Goal: Task Accomplishment & Management: Contribute content

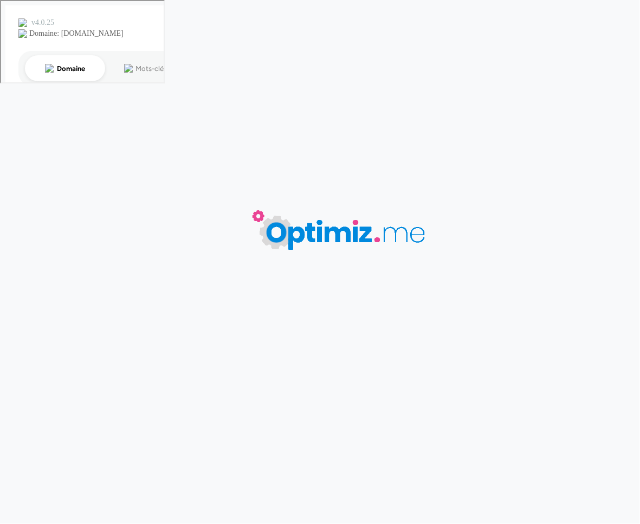
type input "Carnet publicitaire écologique article"
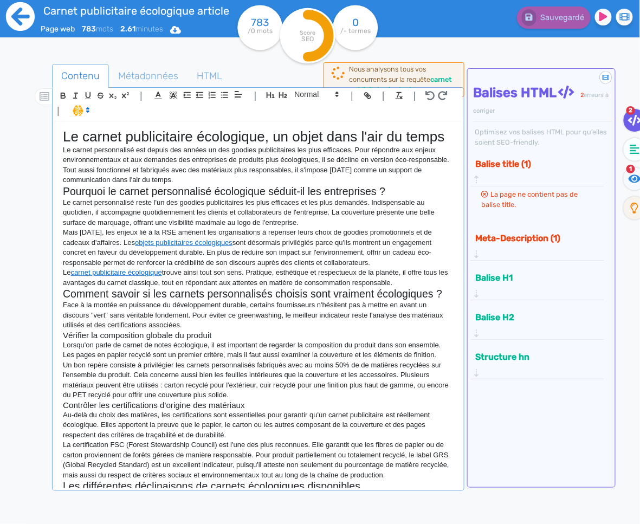
click at [17, 24] on icon at bounding box center [20, 16] width 29 height 29
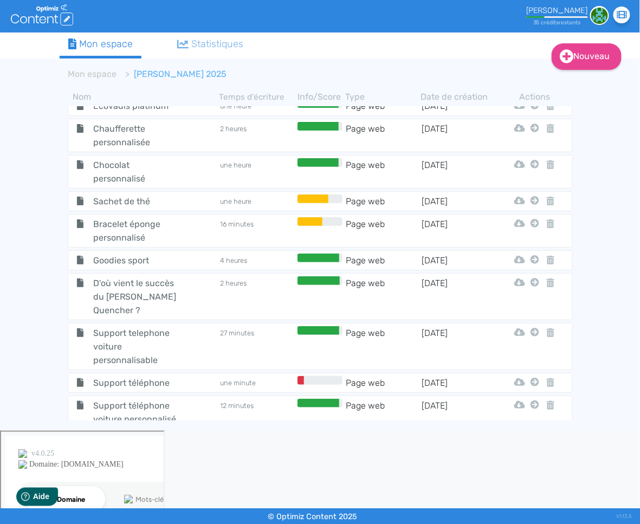
scroll to position [570, 0]
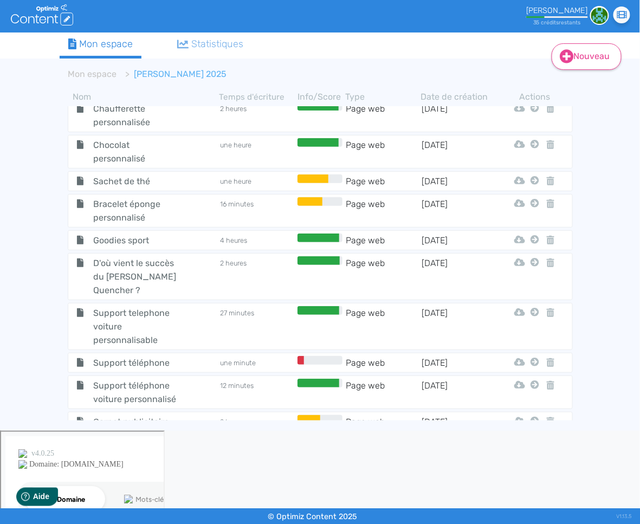
click at [579, 55] on link "Nouveau" at bounding box center [587, 56] width 70 height 27
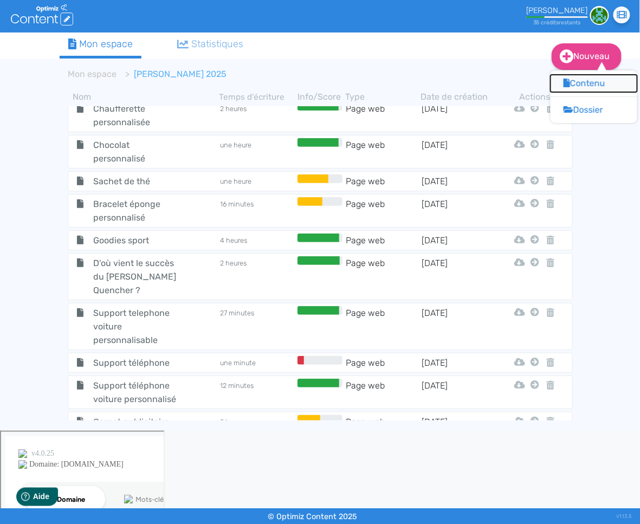
click at [561, 88] on button "Contenu" at bounding box center [594, 83] width 87 height 17
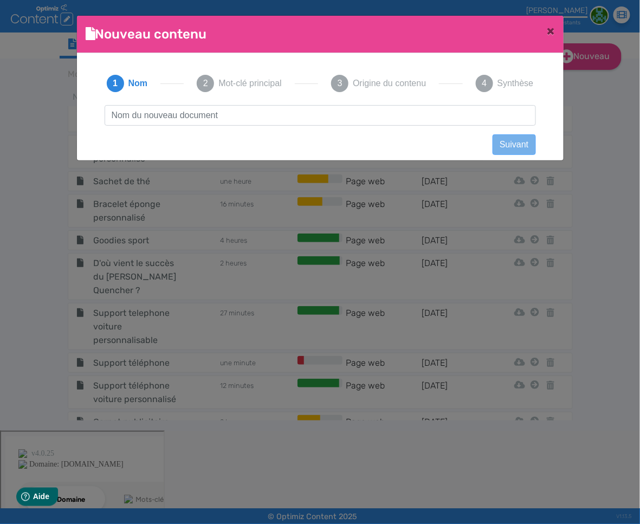
scroll to position [1, 0]
click at [286, 118] on input "text" at bounding box center [320, 115] width 431 height 21
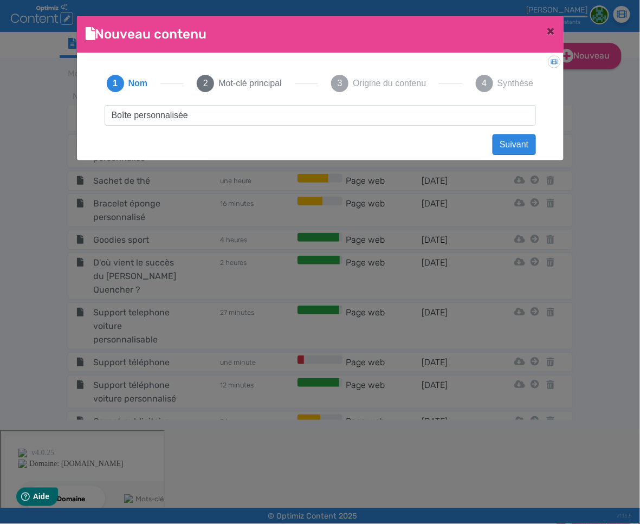
type input "Boîte personnalisée"
click at [509, 151] on button "Suivant" at bounding box center [514, 144] width 43 height 21
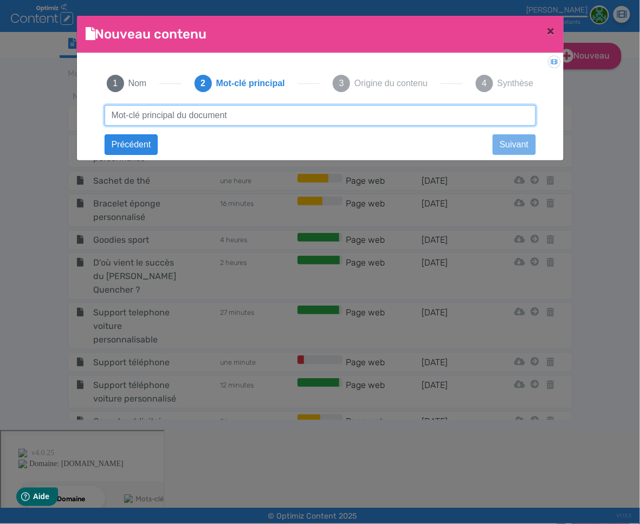
click at [301, 119] on input "text" at bounding box center [320, 115] width 431 height 21
type input "boite personnalisée"
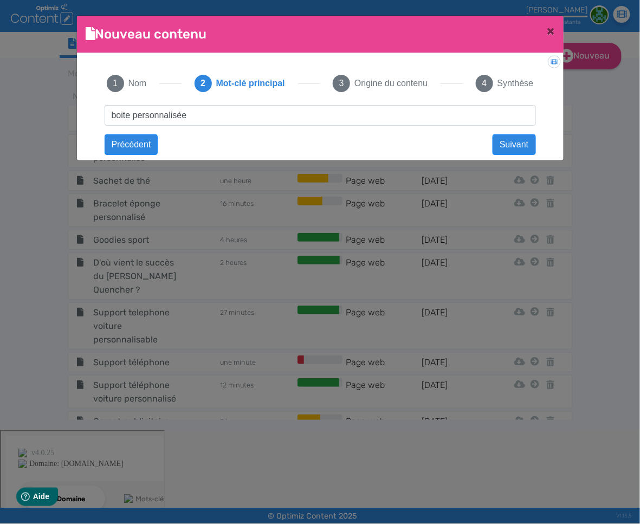
click at [422, 137] on div "Boîte personnalisée Suivant boite personnalisée Précédent Suivant Contenu vide …" at bounding box center [320, 125] width 453 height 40
click at [520, 148] on button "Suivant" at bounding box center [514, 144] width 43 height 21
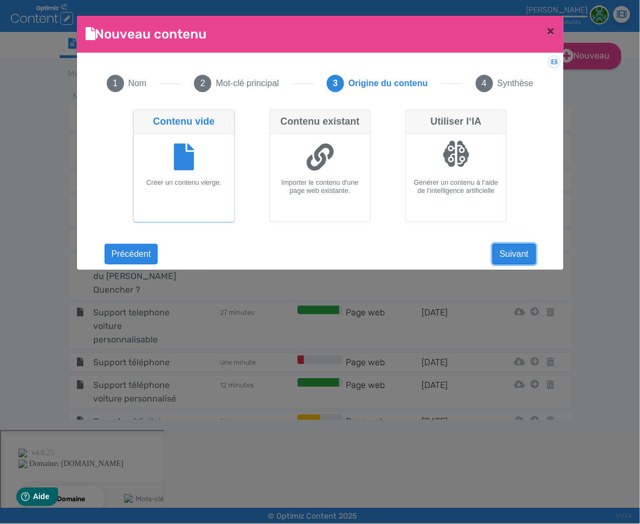
click at [514, 254] on button "Suivant" at bounding box center [514, 254] width 43 height 21
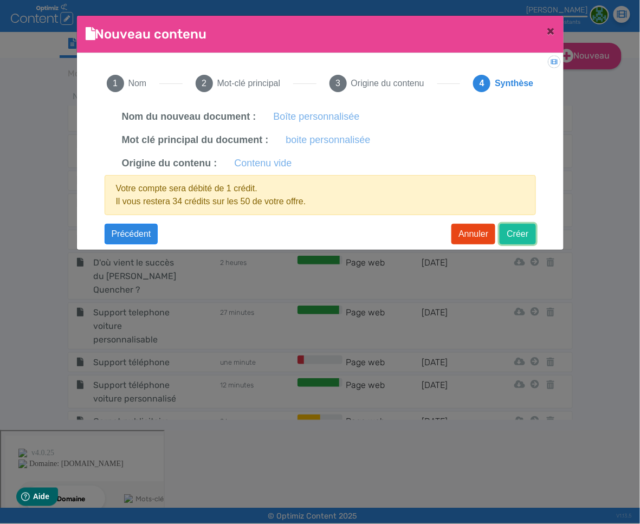
click at [519, 233] on button "Créer" at bounding box center [518, 234] width 36 height 21
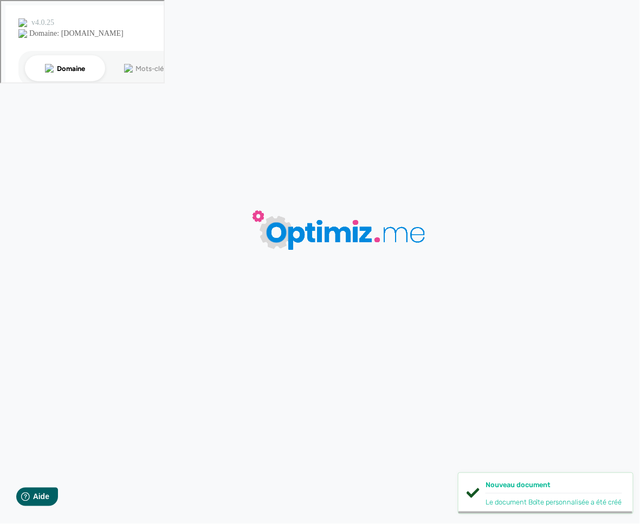
type input "Boîte personnalisée"
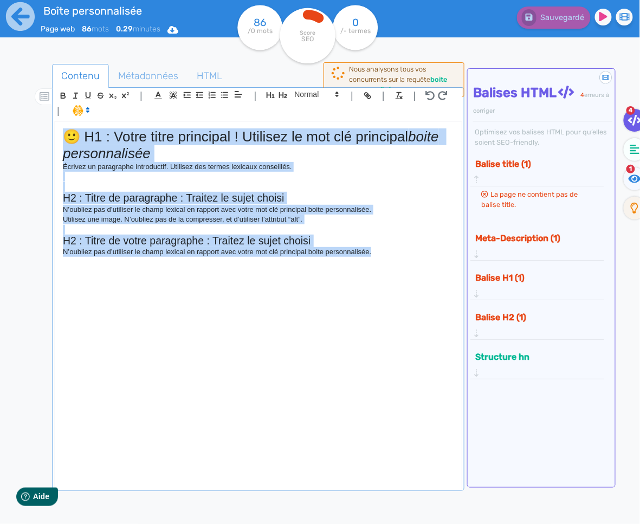
drag, startPoint x: 403, startPoint y: 251, endPoint x: 41, endPoint y: 115, distance: 386.0
click at [41, 115] on div "Contenu Métadonnées HTML | | H3 H4 H5 H6 Normal | | | | 🙂 H1 : Votre titre prin…" at bounding box center [335, 326] width 609 height 531
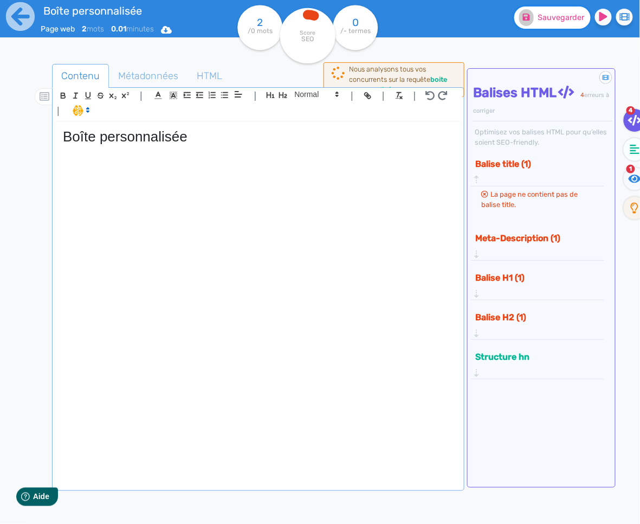
click at [549, 25] on button "Sauvegarder" at bounding box center [552, 18] width 76 height 22
click at [81, 136] on h1 "Boîte personnalisée" at bounding box center [258, 136] width 391 height 17
click at [544, 21] on span "Sauvegarder" at bounding box center [561, 17] width 47 height 9
drag, startPoint x: 161, startPoint y: 167, endPoint x: 157, endPoint y: 163, distance: 6.9
click at [161, 167] on div "Boite personnalisée" at bounding box center [258, 305] width 407 height 367
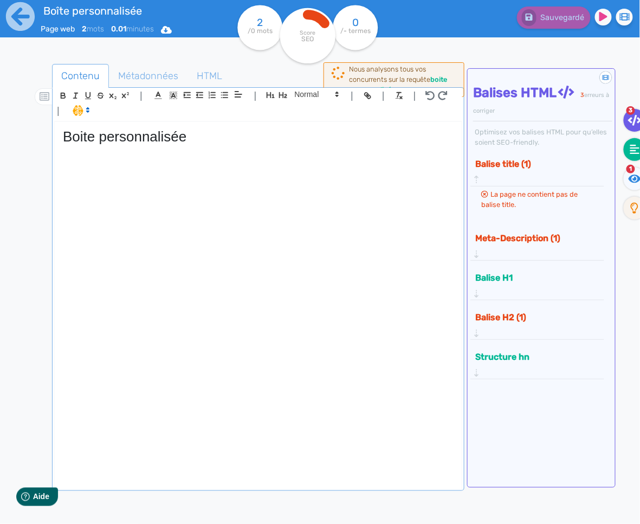
click at [635, 152] on icon at bounding box center [635, 149] width 10 height 11
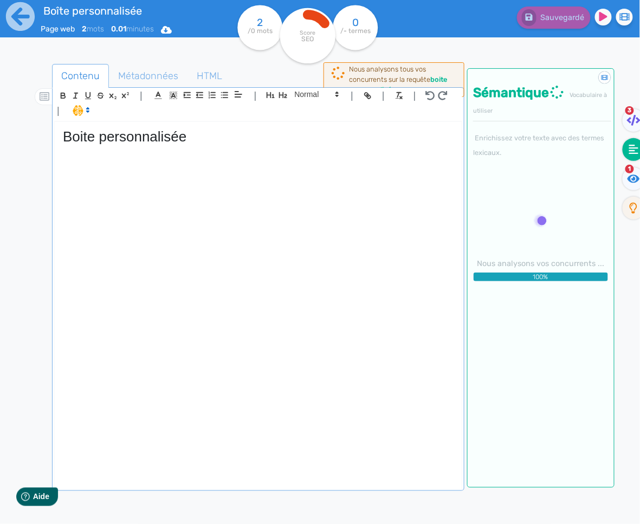
click at [131, 171] on div "Boite personnalisée" at bounding box center [258, 305] width 407 height 367
click at [19, 22] on icon at bounding box center [20, 17] width 30 height 30
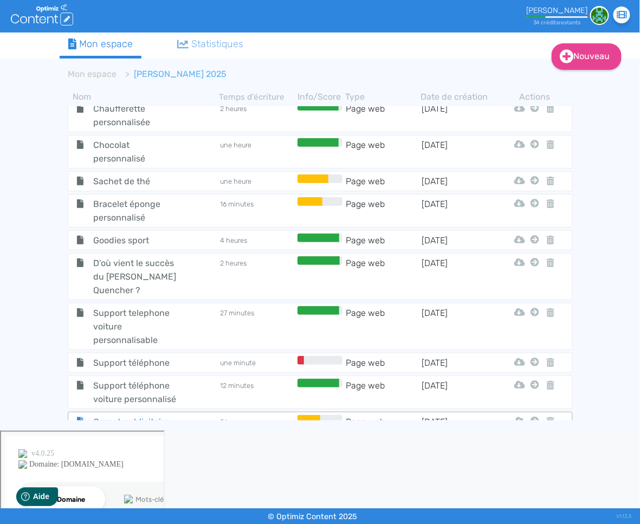
scroll to position [595, 0]
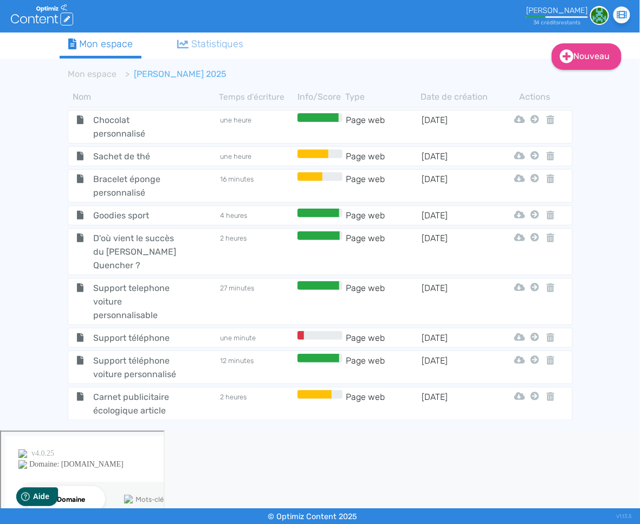
click at [103, 427] on span "Boîte personnalisée" at bounding box center [135, 434] width 100 height 14
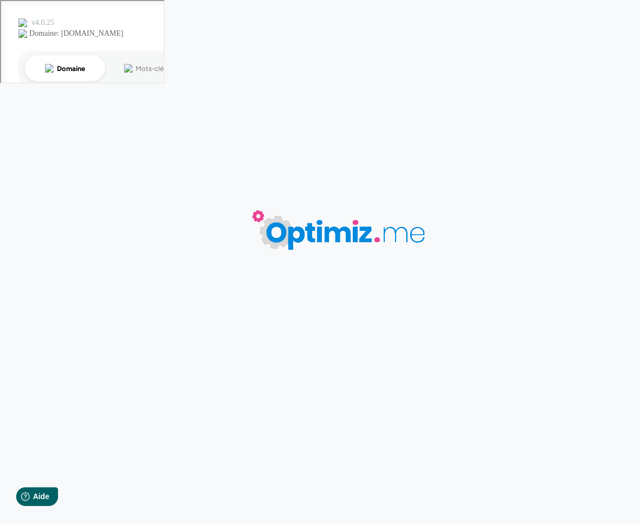
type input "Boîte personnalisée"
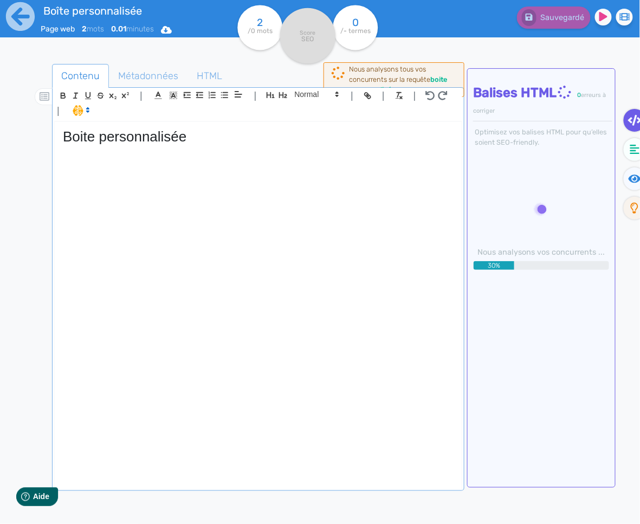
click at [197, 170] on div "Boite personnalisée" at bounding box center [258, 305] width 407 height 367
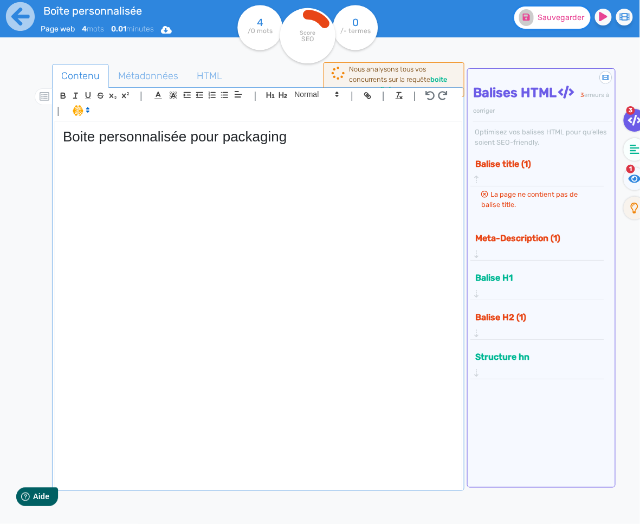
drag, startPoint x: 552, startPoint y: 23, endPoint x: 555, endPoint y: 28, distance: 5.9
click at [552, 23] on button "Sauvegarder" at bounding box center [552, 18] width 76 height 22
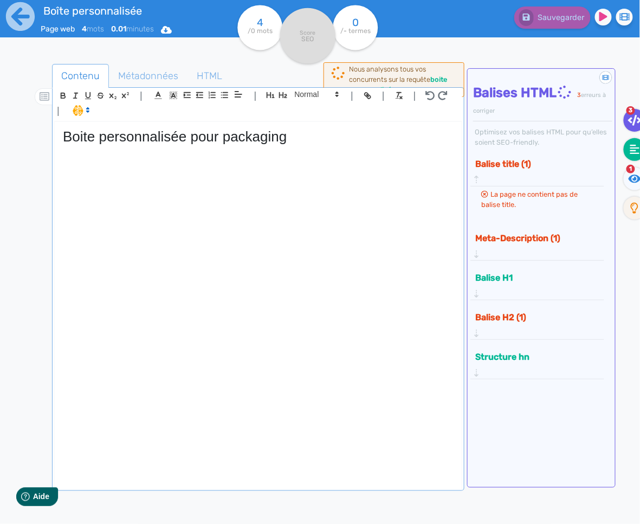
click at [629, 155] on fa-icon at bounding box center [635, 149] width 22 height 23
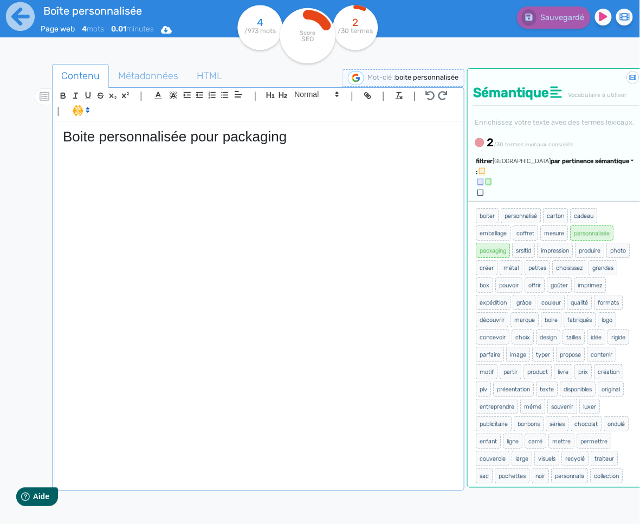
click at [231, 153] on p at bounding box center [258, 150] width 391 height 10
drag, startPoint x: 570, startPoint y: 192, endPoint x: 557, endPoint y: 216, distance: 27.2
click at [570, 165] on span "par pertinence sémantique" at bounding box center [590, 161] width 79 height 7
click at [545, 197] on span "par fréquence" at bounding box center [527, 194] width 36 height 6
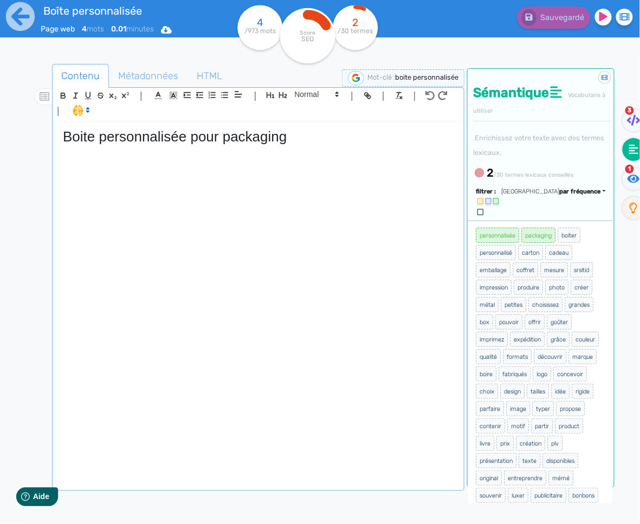
click at [254, 171] on div "Boite personnalisée pour packaging" at bounding box center [258, 305] width 407 height 367
click at [294, 165] on div "Boite personnalisée pour packaging" at bounding box center [258, 305] width 407 height 367
click at [241, 169] on div "Boite personnalisée pour packaging" at bounding box center [258, 305] width 407 height 367
click at [270, 175] on div "Boite personnalisée pour packaging" at bounding box center [258, 305] width 407 height 367
click at [249, 170] on div "Boite personnalisée pour packaging" at bounding box center [258, 305] width 407 height 367
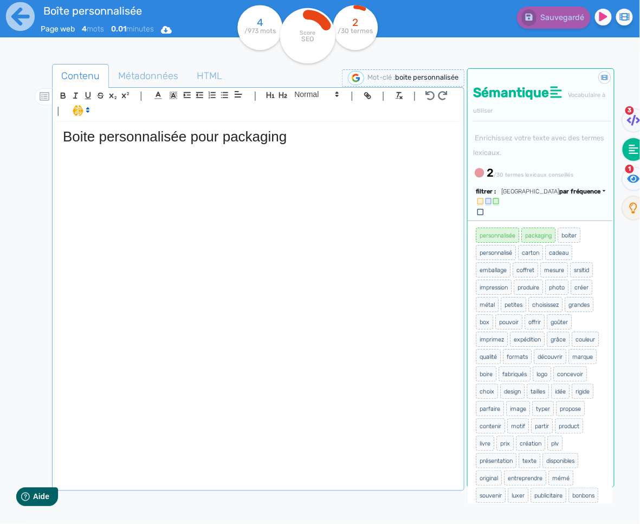
click at [263, 289] on div "Boite personnalisée pour packaging" at bounding box center [258, 305] width 407 height 367
click at [135, 178] on div "Boite personnalisée pour packaging" at bounding box center [258, 305] width 407 height 367
click at [222, 176] on div "Boite personnalisée pour packaging" at bounding box center [258, 305] width 407 height 367
copy h1 "Boite personnalisée pour packaging"
click at [156, 154] on p at bounding box center [258, 150] width 391 height 10
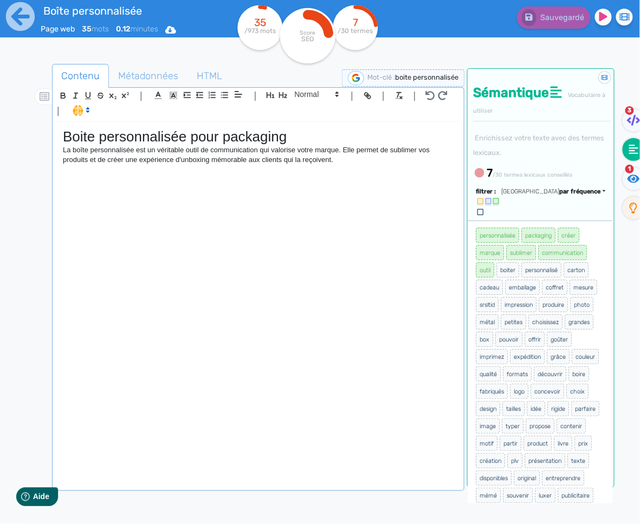
click at [366, 164] on p "La boîte personnalisée est un véritable outil de communication qui valorise vot…" at bounding box center [258, 155] width 391 height 20
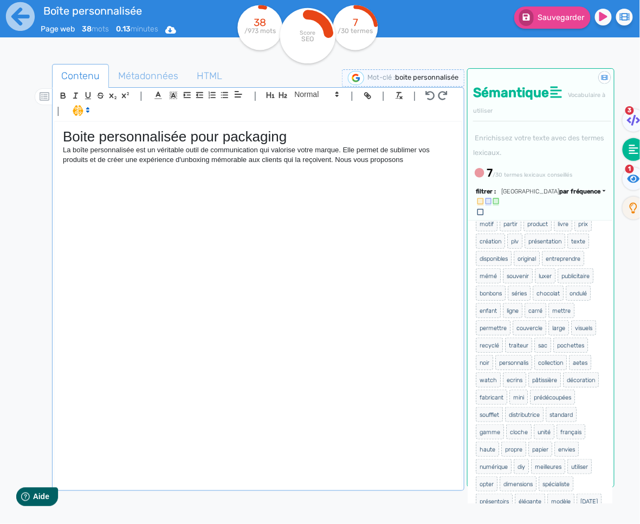
click at [423, 164] on p "La boîte personnalisée est un véritable outil de communication qui valorise vot…" at bounding box center [258, 155] width 391 height 20
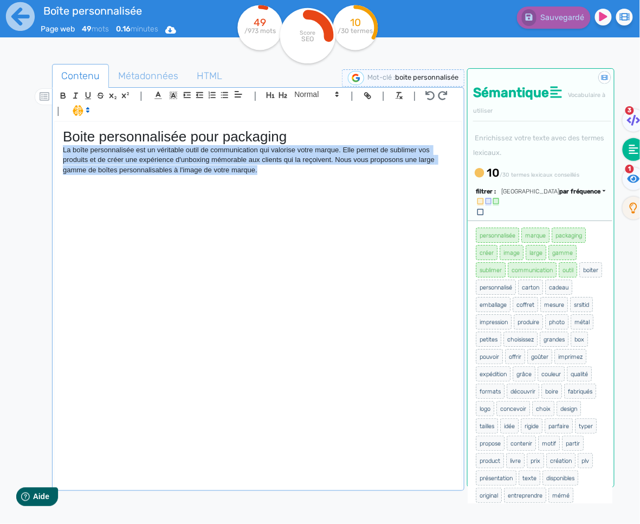
drag, startPoint x: 63, startPoint y: 152, endPoint x: 294, endPoint y: 179, distance: 233.1
click at [294, 179] on div "Boite personnalisée pour packaging La boîte personnalisée est un véritable outi…" at bounding box center [258, 305] width 407 height 367
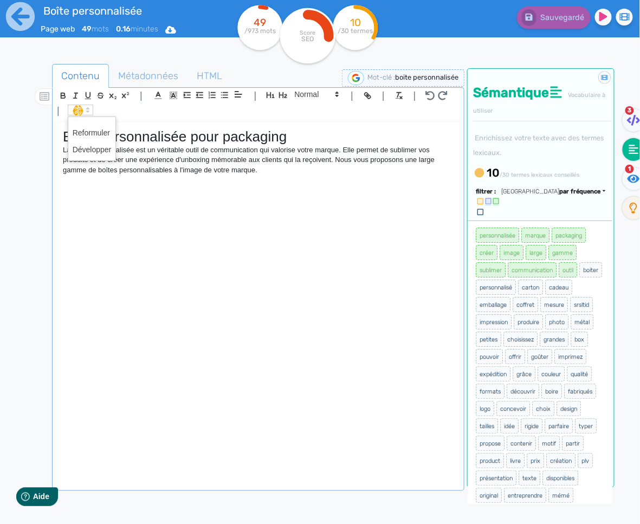
click at [76, 108] on span at bounding box center [80, 110] width 25 height 11
click at [83, 151] on span at bounding box center [92, 149] width 39 height 17
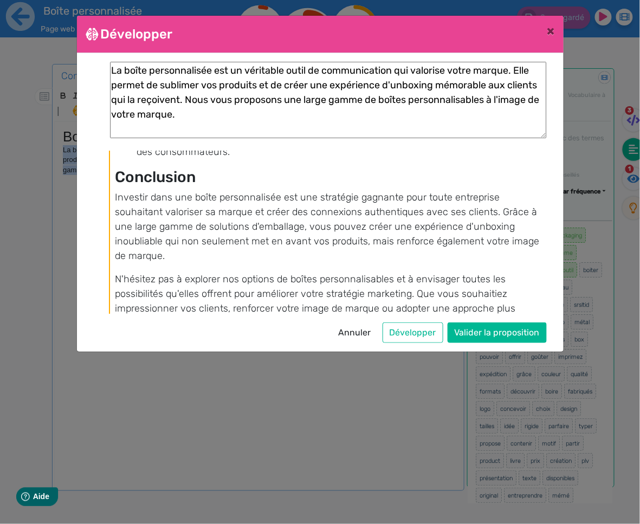
scroll to position [948, 0]
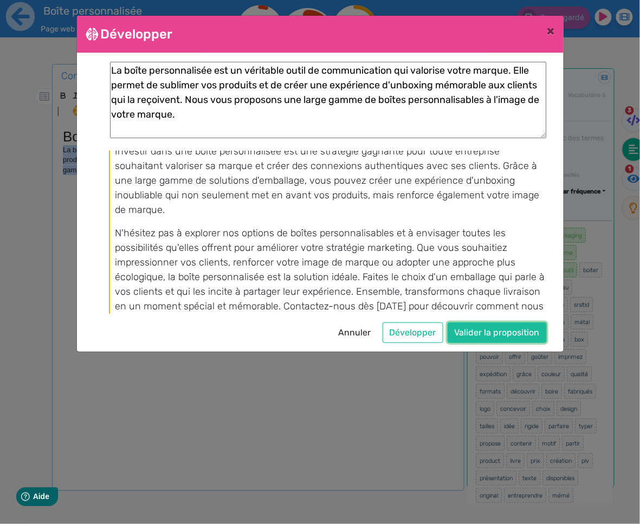
click at [506, 338] on button "Valider la proposition" at bounding box center [497, 332] width 99 height 21
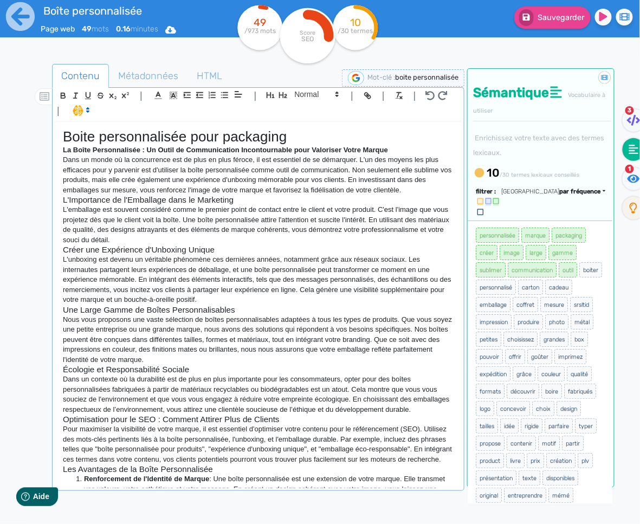
click at [292, 325] on p "Nous vous proposons une vaste sélection de boîtes personnalisables adaptées à t…" at bounding box center [258, 340] width 391 height 50
click at [157, 199] on h3 "L'Importance de l'Emballage dans le Marketing" at bounding box center [258, 200] width 391 height 10
click at [186, 152] on strong "La Boîte Personnalisée : Un Outil de Communication Incontournable pour Valorise…" at bounding box center [225, 150] width 325 height 8
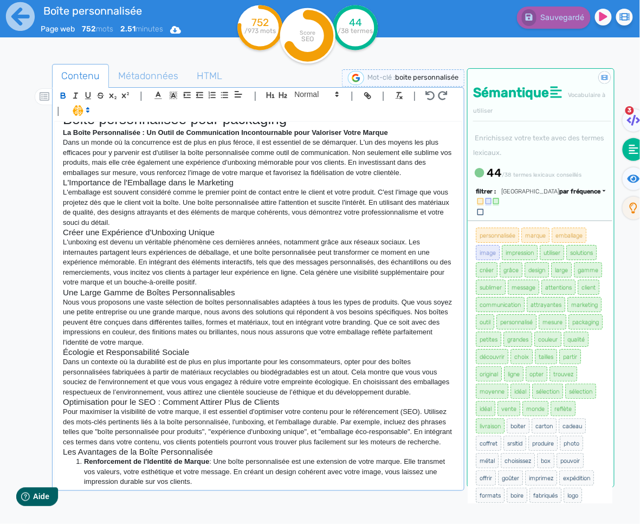
scroll to position [0, 0]
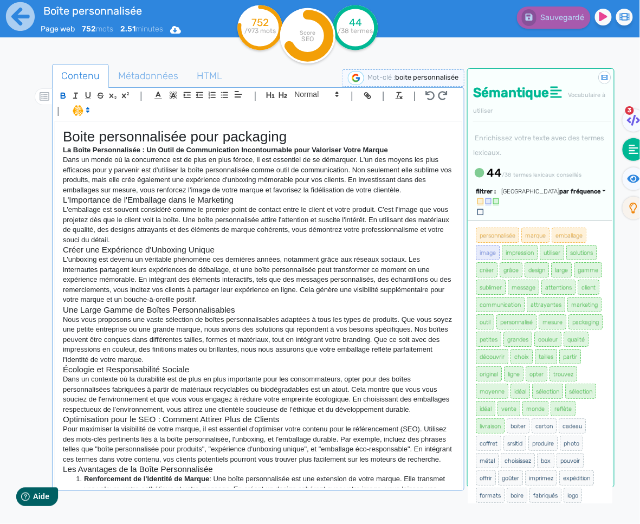
click at [173, 196] on h3 "L'Importance de l'Emballage dans le Marketing" at bounding box center [258, 200] width 391 height 10
copy div "Lorem ipsumdolorsit amet consectet Ad Elits Doeiusmodtemp : In Utlab et Dolorem…"
click at [426, 95] on icon "button" at bounding box center [430, 95] width 10 height 9
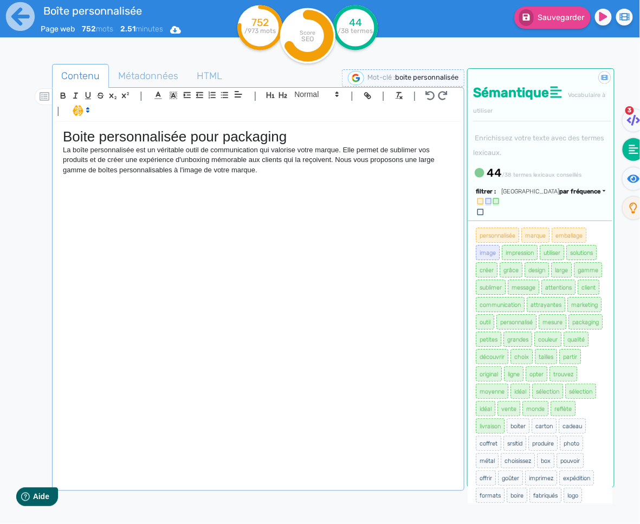
click at [280, 181] on div "Boite personnalisée pour packaging La boîte personnalisée est un véritable outi…" at bounding box center [258, 305] width 407 height 367
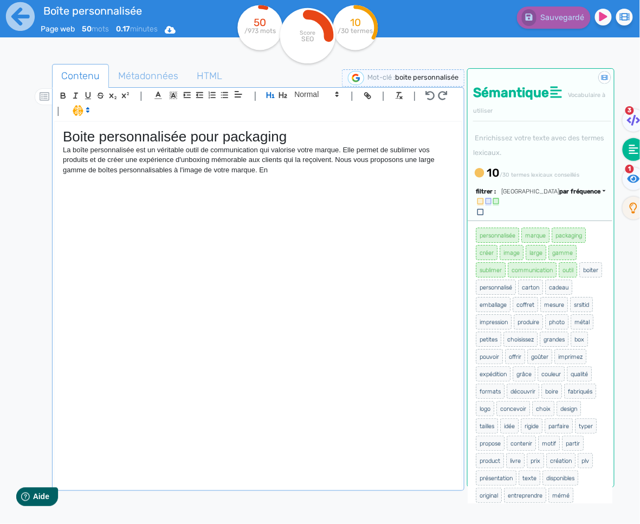
click at [316, 173] on p "La boîte personnalisée est un véritable outil de communication qui valorise vot…" at bounding box center [258, 160] width 391 height 30
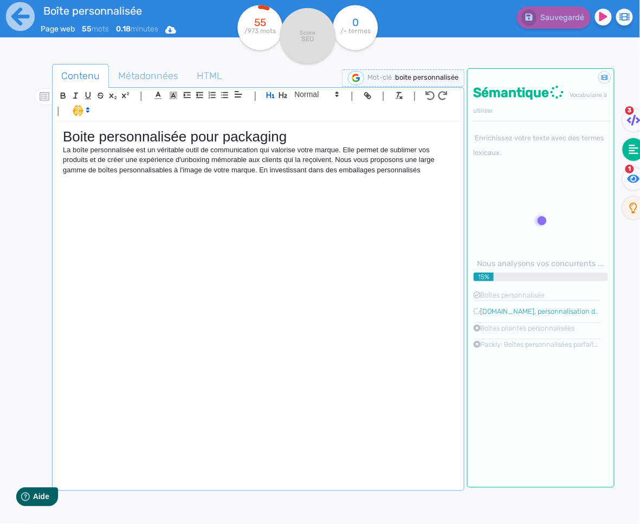
click at [435, 171] on p "La boîte personnalisée est un véritable outil de communication qui valorise vot…" at bounding box center [258, 160] width 391 height 30
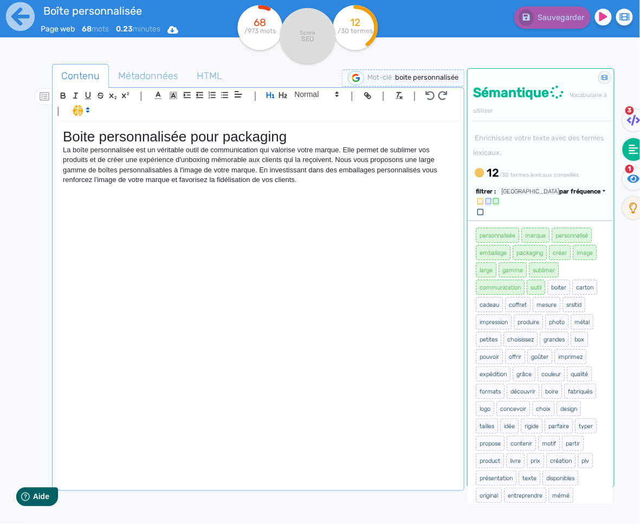
click at [321, 192] on div "Boite personnalisée pour packaging La boîte personnalisée est un véritable outi…" at bounding box center [258, 305] width 407 height 367
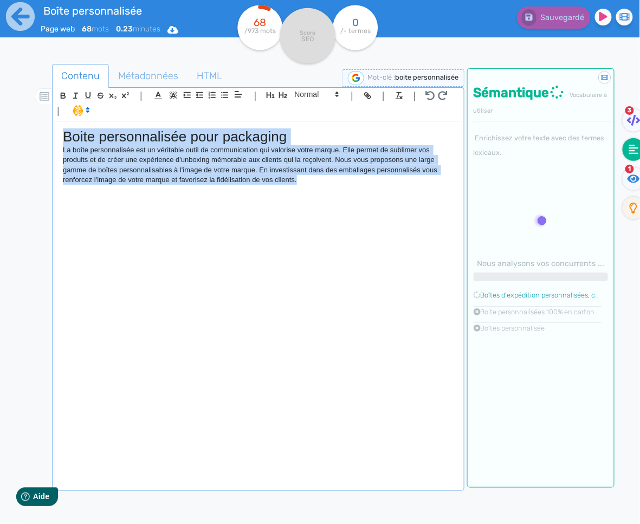
copy div "Boite personnalisée pour packaging La boîte personnalisée est un véritable outi…"
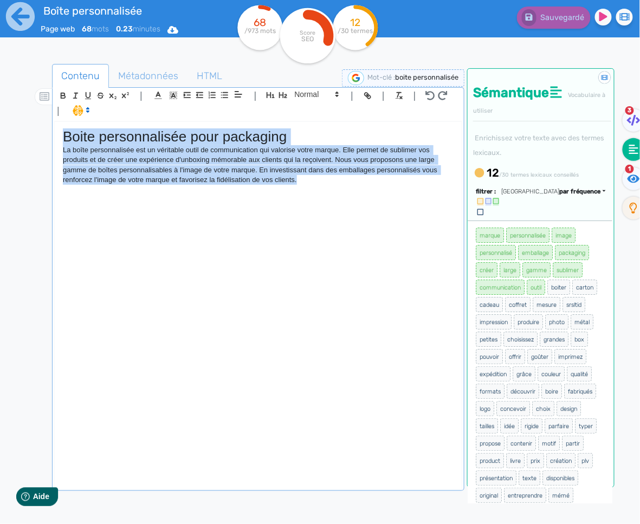
click at [238, 208] on div "Boite personnalisée pour packaging La boîte personnalisée est un véritable outi…" at bounding box center [258, 305] width 407 height 367
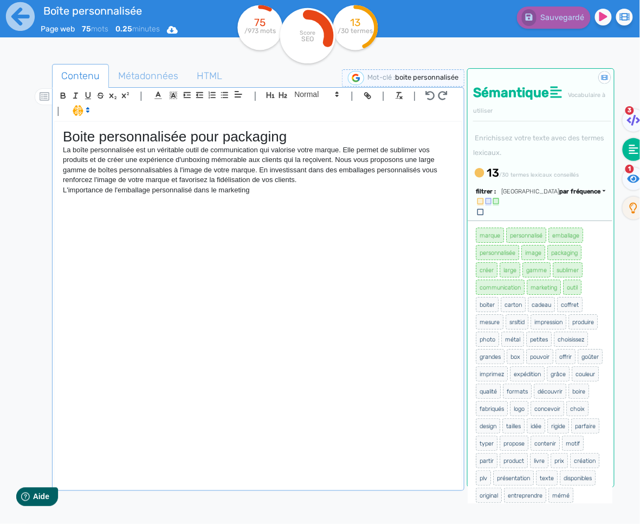
click at [244, 225] on div "Boite personnalisée pour packaging La boîte personnalisée est un véritable outi…" at bounding box center [258, 305] width 407 height 367
click at [284, 95] on icon "button" at bounding box center [283, 95] width 8 height 6
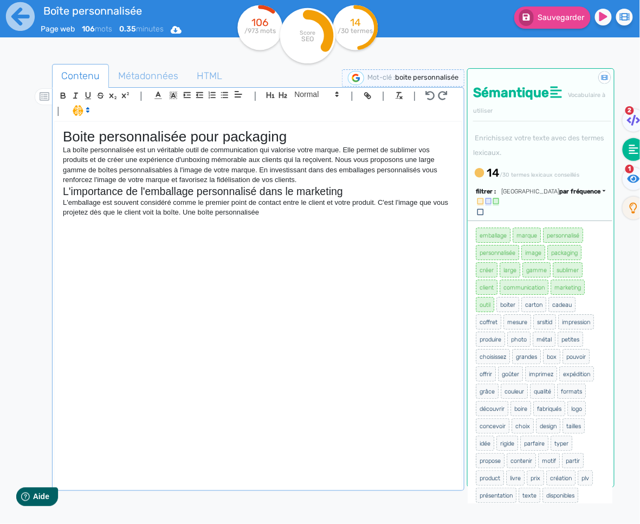
drag, startPoint x: 216, startPoint y: 214, endPoint x: 249, endPoint y: 212, distance: 33.6
click at [216, 214] on p "L'emballage est souvent considéré comme le premier point de contact entre le cl…" at bounding box center [258, 208] width 391 height 20
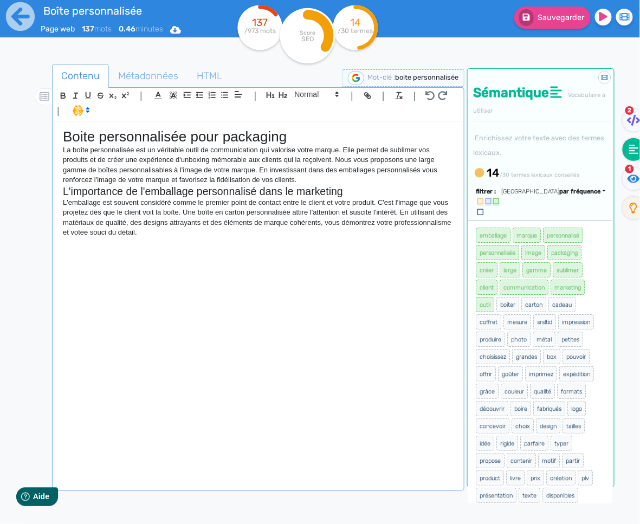
drag, startPoint x: 85, startPoint y: 235, endPoint x: 110, endPoint y: 219, distance: 29.5
click at [85, 235] on p "L'emballage est souvent considéré comme le premier point de contact entre le cl…" at bounding box center [258, 218] width 391 height 40
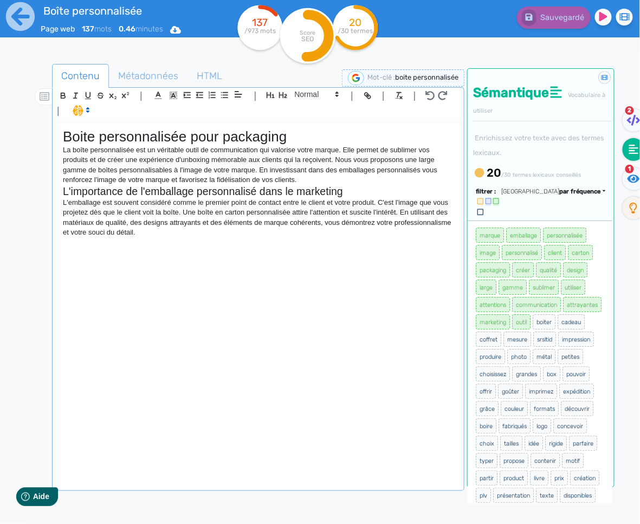
click at [99, 244] on p at bounding box center [258, 243] width 391 height 10
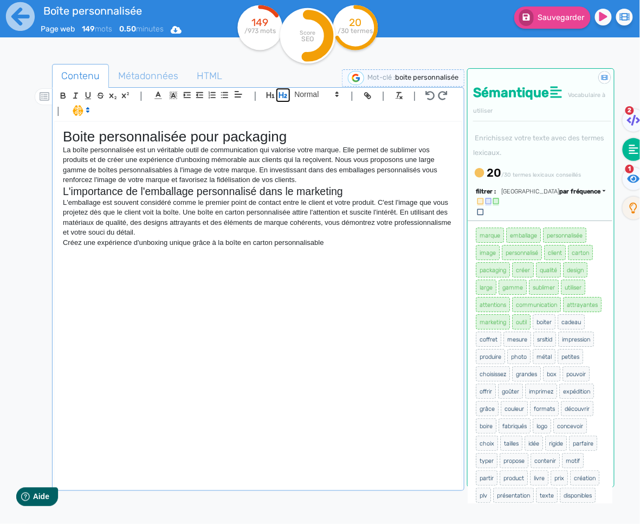
click at [282, 94] on icon "button" at bounding box center [283, 95] width 8 height 6
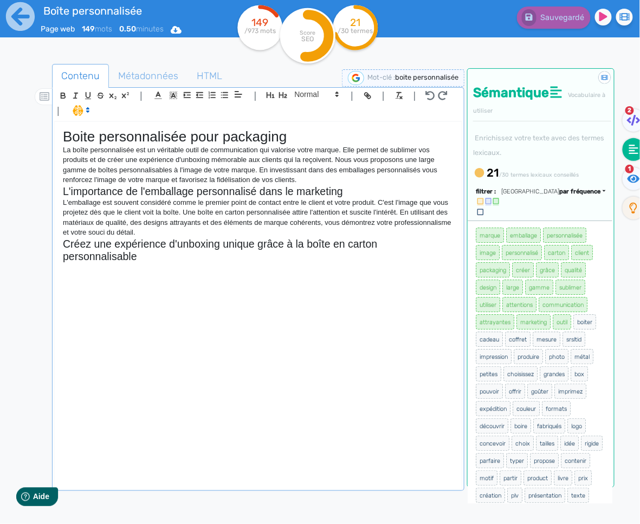
click at [152, 288] on div "Boite personnalisée pour packaging La boîte personnalisée est un véritable outi…" at bounding box center [258, 305] width 407 height 367
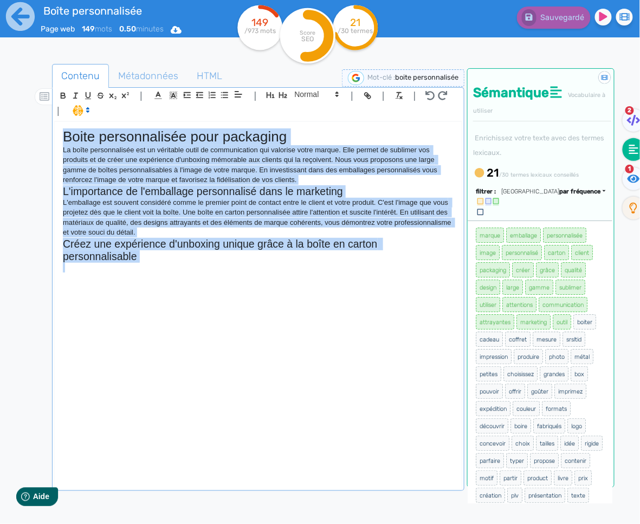
copy div "Lorem ipsumdolorsit amet consectet Ad elits doeiusmodtemp inc ut laboreetd magn…"
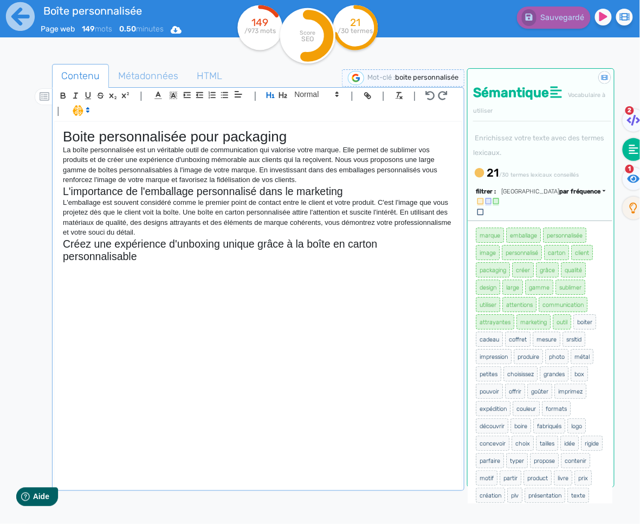
click at [107, 264] on p at bounding box center [258, 268] width 391 height 10
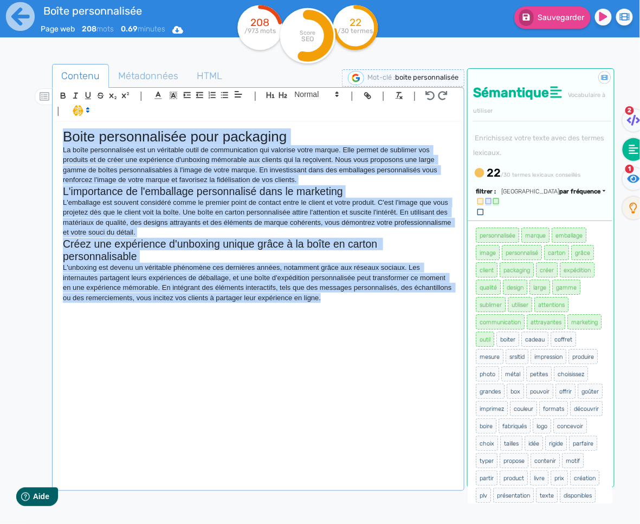
click at [395, 313] on div "Boite personnalisée pour packaging La boîte personnalisée est un véritable outi…" at bounding box center [258, 305] width 407 height 367
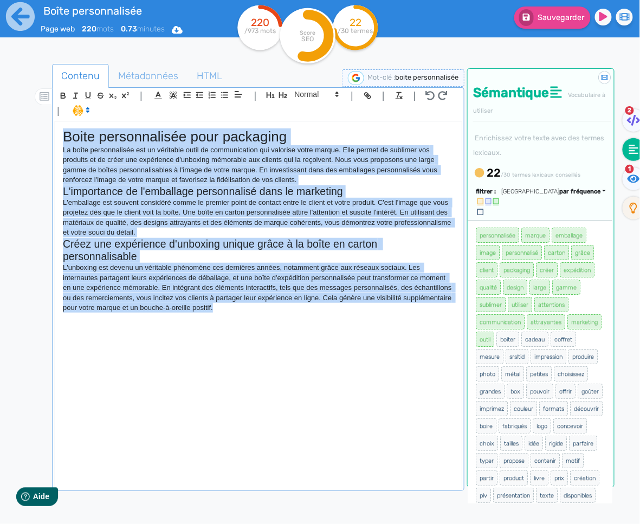
copy div "Lorem ipsumdolorsit amet consectet Ad elits doeiusmodtemp inc ut laboreetd magn…"
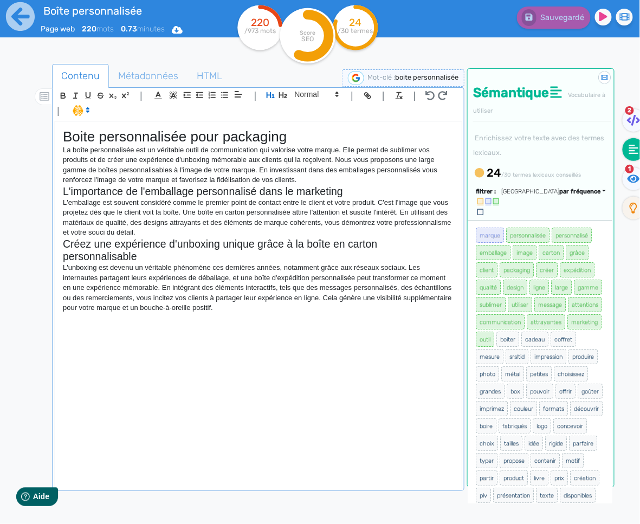
click at [307, 321] on div "Boite personnalisée pour packaging La boîte personnalisée est un véritable outi…" at bounding box center [258, 305] width 407 height 367
drag, startPoint x: 141, startPoint y: 259, endPoint x: 335, endPoint y: 242, distance: 195.3
click at [335, 242] on h2 "Créez une expérience d'unboxing unique grâce à la boîte en carton personnalisab…" at bounding box center [258, 250] width 391 height 25
click at [243, 329] on div "Boite personnalisée pour packaging La boîte personnalisée est un véritable outi…" at bounding box center [258, 305] width 407 height 367
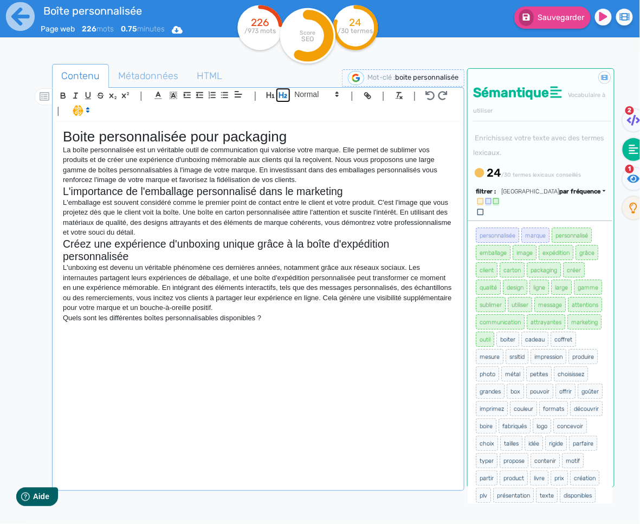
click at [285, 98] on icon "button" at bounding box center [283, 95] width 8 height 6
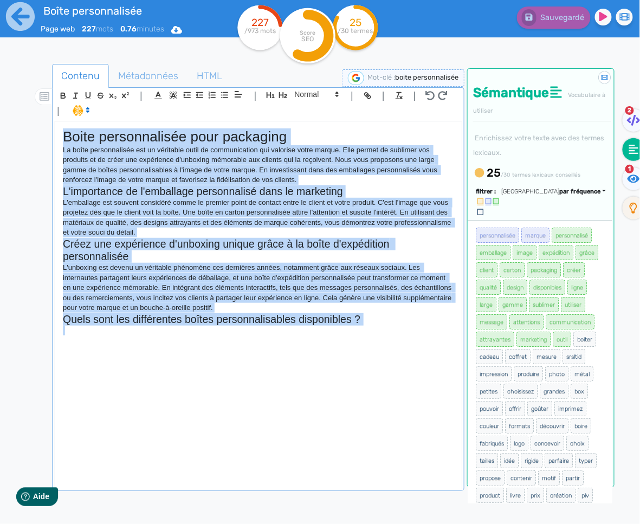
click at [212, 383] on div "Boite personnalisée pour packaging La boîte personnalisée est un véritable outi…" at bounding box center [258, 305] width 407 height 367
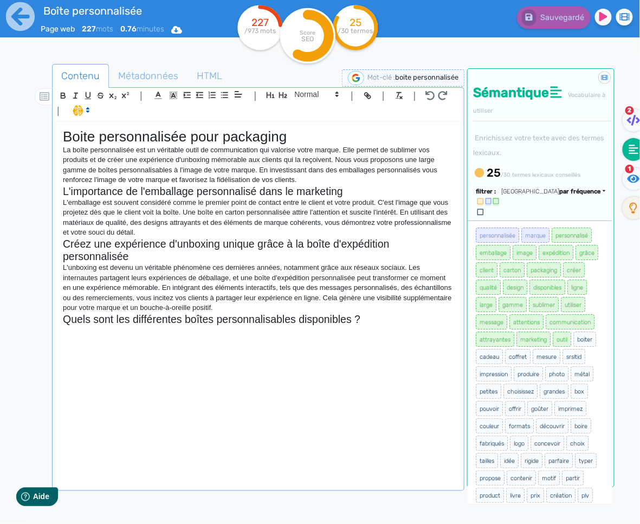
click at [229, 339] on div "Boite personnalisée pour packaging La boîte personnalisée est un véritable outi…" at bounding box center [258, 305] width 407 height 367
click at [108, 333] on p at bounding box center [258, 331] width 391 height 10
click at [299, 99] on span at bounding box center [315, 94] width 53 height 13
click at [301, 110] on span at bounding box center [315, 113] width 43 height 19
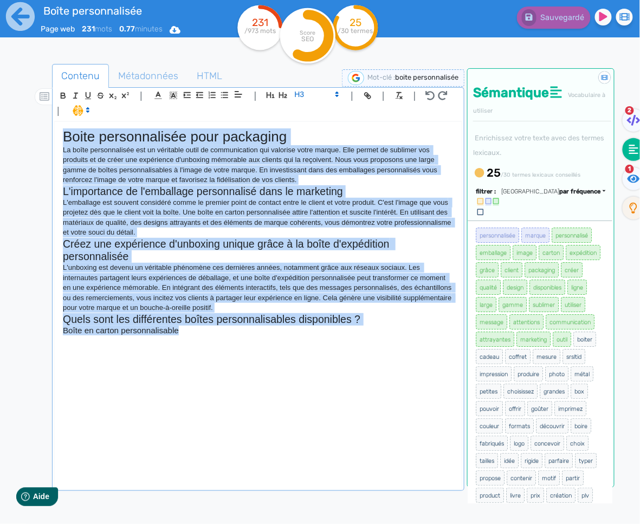
drag, startPoint x: 62, startPoint y: 135, endPoint x: 247, endPoint y: 356, distance: 287.3
click at [246, 356] on div "Boite personnalisée pour packaging La boîte personnalisée est un véritable outi…" at bounding box center [258, 305] width 407 height 367
copy div "Lorem ipsumdolorsit amet consectet Ad elits doeiusmodtemp inc ut laboreetd magn…"
click at [152, 358] on div "Boite personnalisée pour packaging La boîte personnalisée est un véritable outi…" at bounding box center [258, 305] width 407 height 367
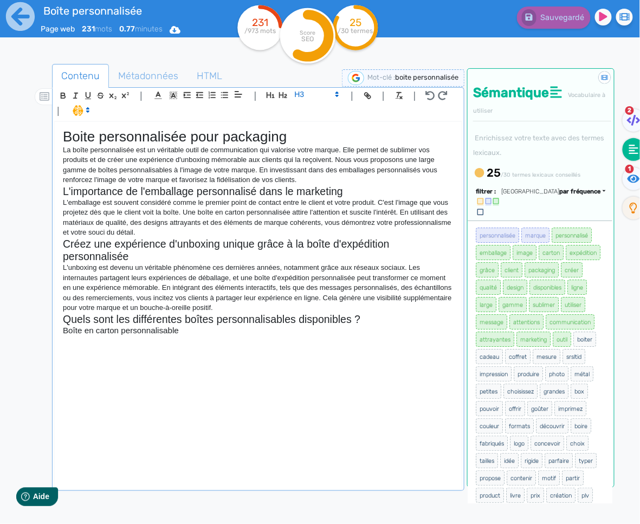
click at [152, 355] on div "Boite personnalisée pour packaging La boîte personnalisée est un véritable outi…" at bounding box center [258, 305] width 407 height 367
click at [138, 345] on p at bounding box center [258, 340] width 391 height 10
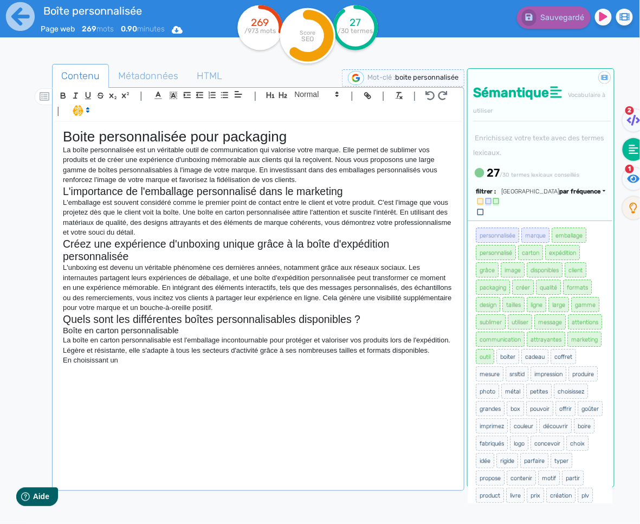
copy div "Lorem ipsumdolorsit amet consectet Ad elits doeiusmodtemp inc ut laboreetd magn…"
click at [175, 377] on div "Boite personnalisée pour packaging La boîte personnalisée est un véritable outi…" at bounding box center [258, 305] width 407 height 367
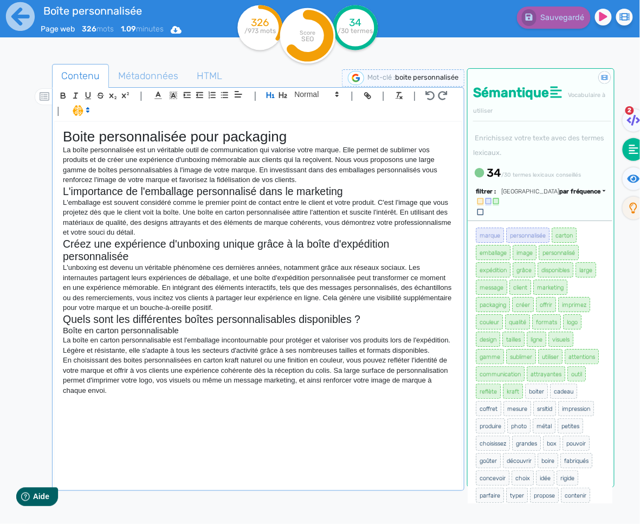
click at [141, 391] on p "En choisissant des boites personnalisées en carton kraft naturel ou une finitio…" at bounding box center [258, 376] width 391 height 40
click at [133, 396] on p "En choisissant des boites personnalisées en carton kraft naturel ou une finitio…" at bounding box center [258, 376] width 391 height 40
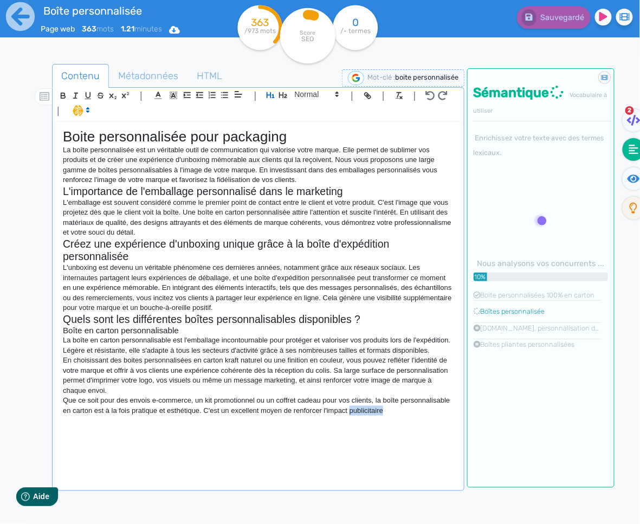
drag, startPoint x: 410, startPoint y: 429, endPoint x: 354, endPoint y: 424, distance: 55.4
click at [354, 424] on div "Boite personnalisée pour packaging La boîte personnalisée est un véritable outi…" at bounding box center [258, 305] width 407 height 367
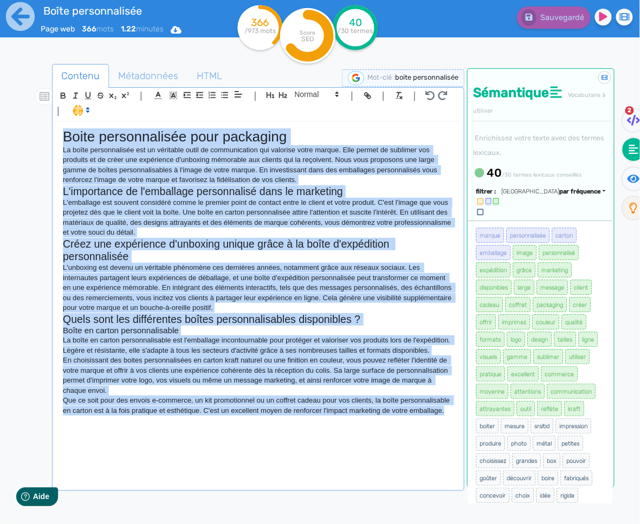
copy div "Lorem ipsumdolorsit amet consectet Ad elits doeiusmodtemp inc ut laboreetd magn…"
